Goal: Task Accomplishment & Management: Use online tool/utility

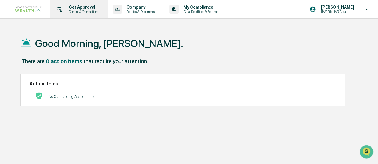
click at [90, 7] on p "Get Approval" at bounding box center [82, 7] width 37 height 5
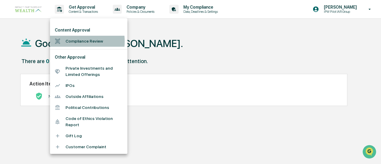
click at [70, 41] on li "Compliance Review" at bounding box center [88, 41] width 77 height 11
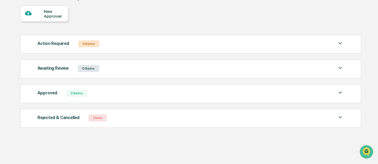
scroll to position [53, 0]
click at [76, 116] on div "Rejected & Cancelled" at bounding box center [58, 117] width 42 height 8
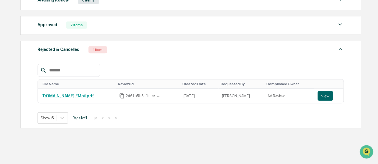
scroll to position [121, 0]
click at [318, 95] on button "View" at bounding box center [324, 96] width 15 height 10
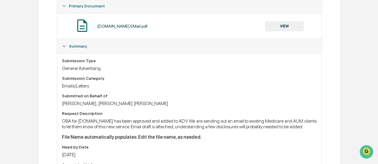
scroll to position [64, 0]
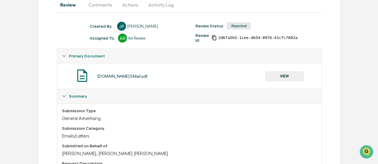
click at [277, 80] on button "VIEW" at bounding box center [284, 76] width 39 height 10
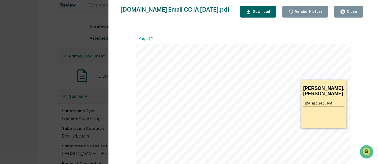
click at [245, 81] on icon at bounding box center [232, 82] width 129 height 5
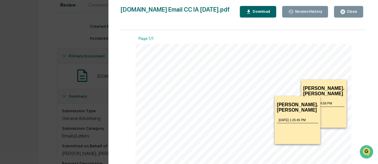
click at [246, 99] on icon at bounding box center [244, 98] width 53 height 5
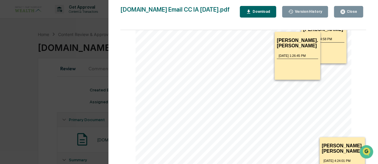
scroll to position [0, 0]
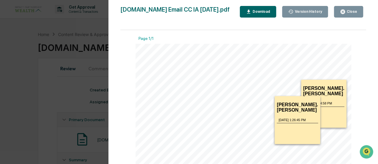
click at [315, 89] on h1 "isabel.artidiello" at bounding box center [323, 91] width 41 height 11
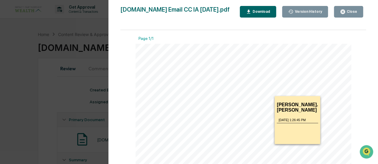
click at [293, 103] on h1 "isabel.artidiello" at bounding box center [296, 107] width 41 height 11
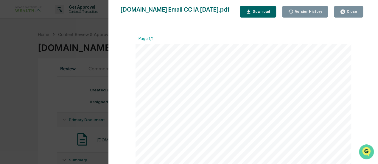
click at [366, 156] on icon "Open customer support" at bounding box center [366, 159] width 15 height 15
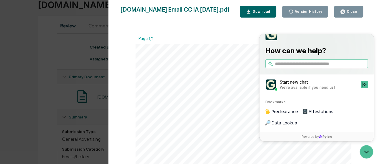
scroll to position [60, 0]
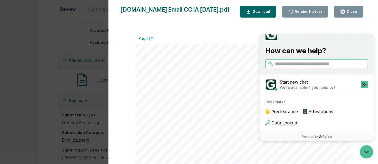
click at [369, 157] on icon "Open customer support" at bounding box center [366, 151] width 15 height 15
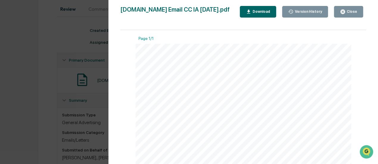
click at [304, 15] on button "Version History" at bounding box center [305, 12] width 46 height 12
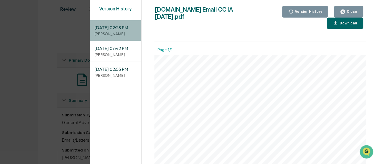
click at [109, 31] on span "09/04/2025, 02:28 PM" at bounding box center [115, 27] width 42 height 7
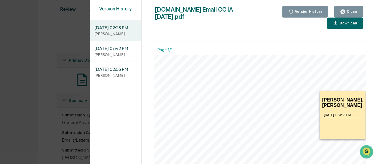
click at [188, 93] on icon at bounding box center [251, 93] width 129 height 5
click at [331, 113] on span "8/18/2025, 1:24:58 PM" at bounding box center [337, 115] width 27 height 4
click at [305, 92] on icon at bounding box center [251, 93] width 129 height 5
click at [348, 98] on h1 "isabel.artidiello" at bounding box center [342, 102] width 41 height 11
click at [221, 96] on icon at bounding box center [251, 93] width 129 height 5
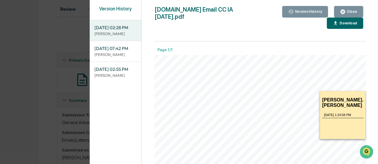
click at [221, 96] on icon at bounding box center [251, 93] width 129 height 5
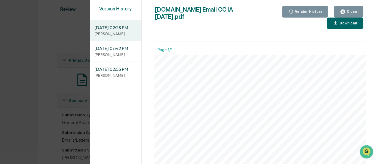
click at [221, 96] on icon at bounding box center [251, 93] width 129 height 5
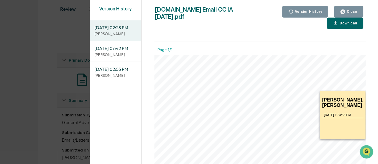
click at [343, 113] on span "8/18/2025, 1:24:58 PM" at bounding box center [337, 115] width 27 height 4
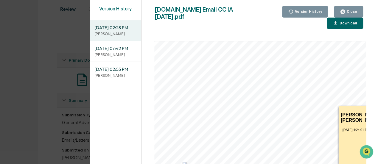
scroll to position [149, 0]
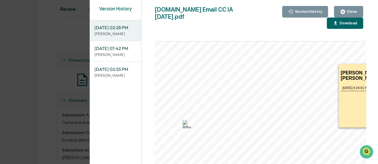
click at [347, 97] on p "This portion should be removed, the call to action to the firm should not be in…" at bounding box center [360, 108] width 41 height 27
click at [264, 89] on icon at bounding box center [256, 78] width 155 height 28
click at [354, 91] on div "This portion should be removed, the call to action to the firm should not be in…" at bounding box center [360, 106] width 41 height 31
click at [277, 65] on icon at bounding box center [256, 78] width 155 height 28
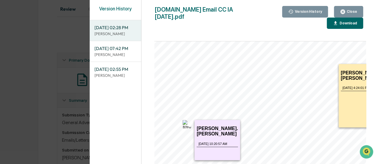
click at [185, 125] on img at bounding box center [186, 124] width 8 height 8
click at [208, 137] on div "isabel.artidiello 9/4/2025, 10:20:57 AM Please include the following disclosure…" at bounding box center [217, 140] width 46 height 40
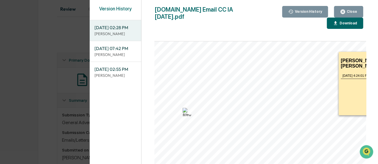
scroll to position [174, 0]
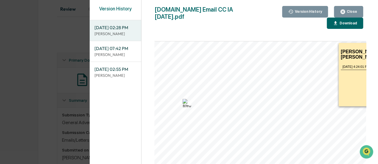
click at [354, 24] on div "Download" at bounding box center [347, 23] width 19 height 4
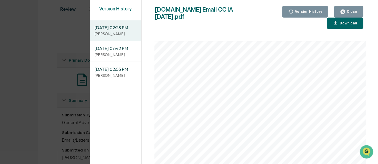
scroll to position [60, 0]
click at [348, 24] on div "Download" at bounding box center [347, 23] width 19 height 4
click at [236, 112] on span "Plan Today. Protect Tomorrow. New Services Now Available!" at bounding box center [233, 110] width 106 height 4
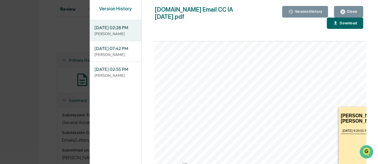
scroll to position [119, 0]
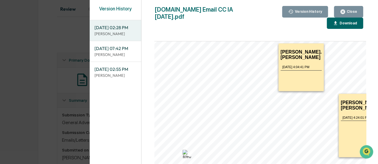
click at [226, 47] on icon at bounding box center [226, 45] width 95 height 5
click at [307, 65] on span "8/18/2025, 4:04:41 PM" at bounding box center [295, 67] width 27 height 4
